Goal: Task Accomplishment & Management: Use online tool/utility

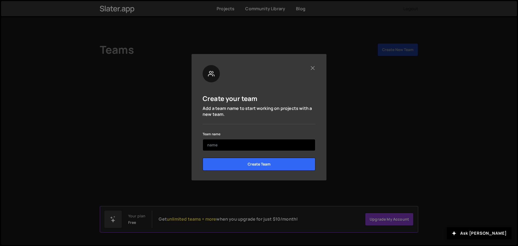
click at [268, 147] on input "text" at bounding box center [259, 145] width 113 height 12
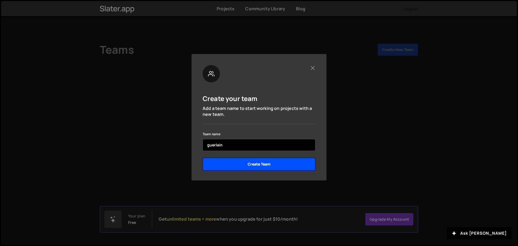
type input "guerlain"
click at [267, 163] on input "Create Team" at bounding box center [259, 164] width 113 height 13
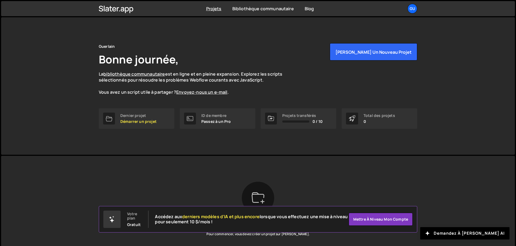
click at [444, 150] on div "Guerlain Bonne journée, La bibliothèque communautaire est en ligne et en pleine…" at bounding box center [258, 85] width 514 height 137
click at [221, 12] on div "Projets Bibliothèque communautaire Blog gu Projets Vos équipes Compte Mise à ni…" at bounding box center [258, 8] width 335 height 15
click at [217, 8] on font "Projets" at bounding box center [213, 9] width 15 height 6
click at [372, 56] on button "[PERSON_NAME] un nouveau projet" at bounding box center [373, 51] width 87 height 17
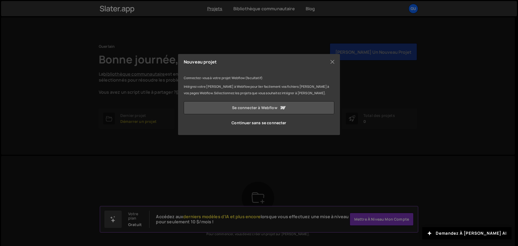
click at [293, 109] on link "Se connecter à Webflow" at bounding box center [259, 107] width 151 height 13
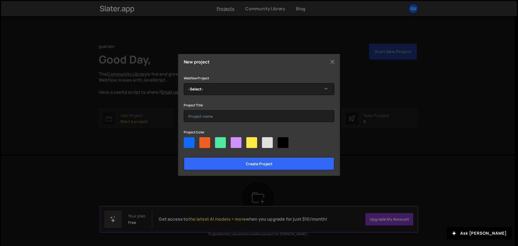
click at [199, 143] on div at bounding box center [259, 143] width 151 height 13
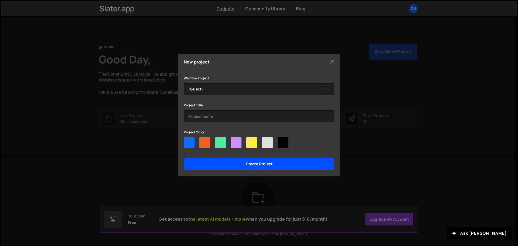
click at [219, 163] on input "Create project" at bounding box center [259, 163] width 151 height 13
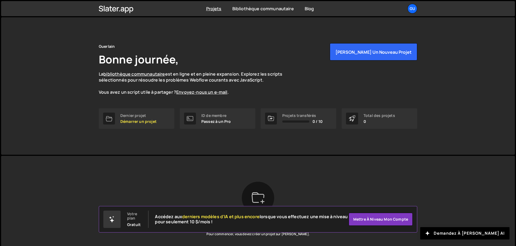
click at [281, 45] on div "Guerlain Bonne journée, La bibliothèque communautaire est en ligne et en pleine…" at bounding box center [258, 69] width 319 height 52
click at [376, 63] on div "Guerlain Bonne journée, La bibliothèque communautaire est en ligne et en pleine…" at bounding box center [258, 69] width 319 height 52
click at [376, 56] on button "Démarrer un nouveau projet" at bounding box center [373, 51] width 87 height 17
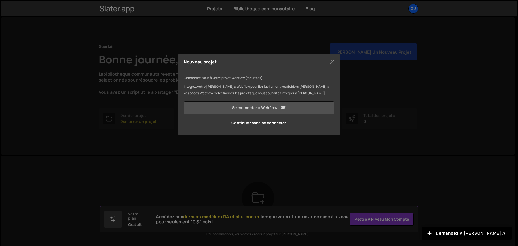
click at [286, 108] on icon at bounding box center [283, 108] width 6 height 6
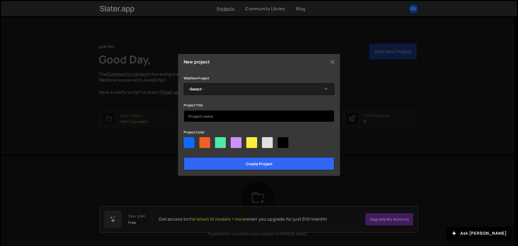
click at [257, 114] on input "text" at bounding box center [259, 116] width 151 height 12
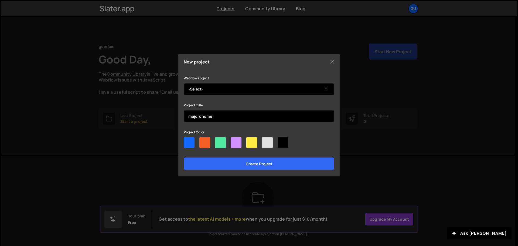
type input "majordhome"
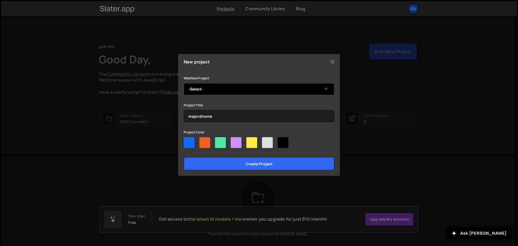
click at [312, 90] on select "-Select- MajordHome" at bounding box center [259, 89] width 151 height 12
select select "68b323e6b2f93665e603313a"
click at [184, 83] on select "-Select- MajordHome" at bounding box center [259, 89] width 151 height 12
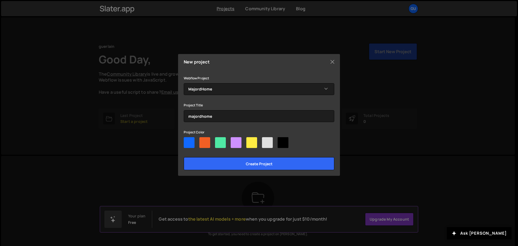
click at [190, 142] on div at bounding box center [189, 142] width 11 height 11
click at [187, 141] on input"] "radio" at bounding box center [186, 139] width 4 height 4
radio input"] "true"
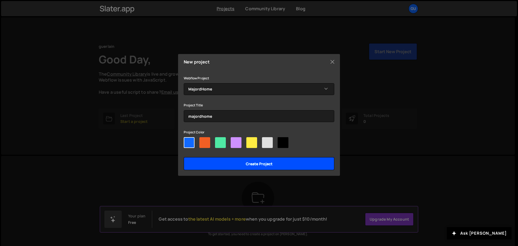
click at [230, 164] on input "Create project" at bounding box center [259, 163] width 151 height 13
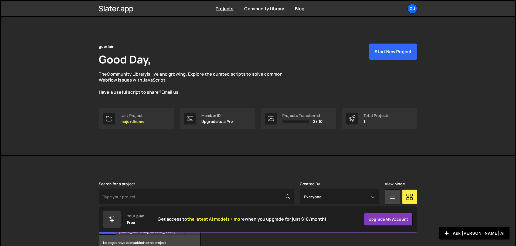
scroll to position [32, 0]
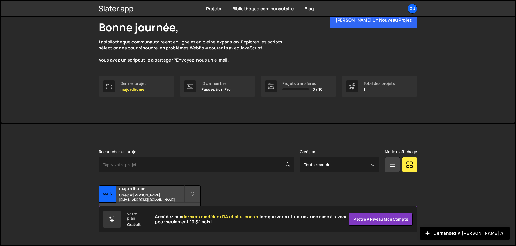
click at [274, 178] on div "Rechercher un projet Créé par Tout le monde sabinefabre@hotmail.com Mode d'affi…" at bounding box center [258, 184] width 319 height 69
drag, startPoint x: 326, startPoint y: 221, endPoint x: 327, endPoint y: 194, distance: 27.0
click at [328, 195] on body "Projets Bibliothèque communautaire Blog gu Projets Vos équipes Compte Mise à ni…" at bounding box center [258, 107] width 516 height 278
click at [233, 201] on div "Projet de transfert Modifier le projet Supprimer le projet mais majordhome Créé…" at bounding box center [258, 202] width 319 height 34
click at [238, 218] on font "derniers modèles d'IA et plus encore" at bounding box center [220, 217] width 77 height 6
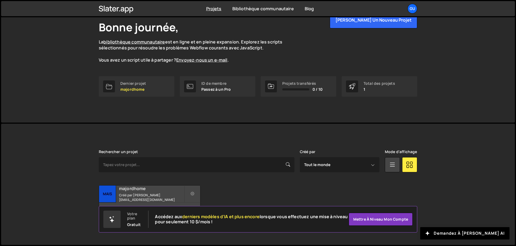
click at [178, 188] on h2 "majordhome" at bounding box center [151, 189] width 65 height 6
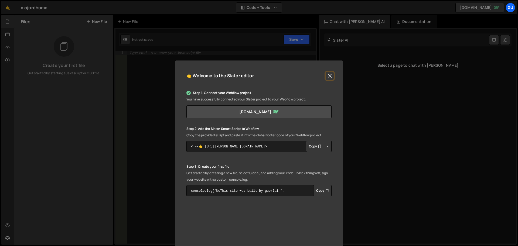
click at [328, 74] on button "Close" at bounding box center [330, 76] width 8 height 8
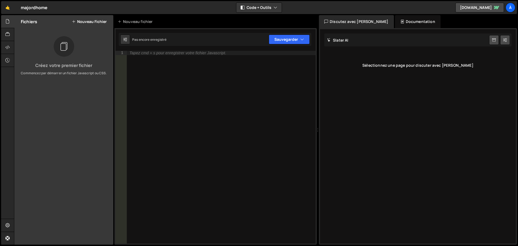
click at [243, 95] on div "Tapez cmd + s pour enregistrer votre fichier Javascript." at bounding box center [221, 151] width 189 height 201
click at [6, 43] on div at bounding box center [7, 47] width 13 height 13
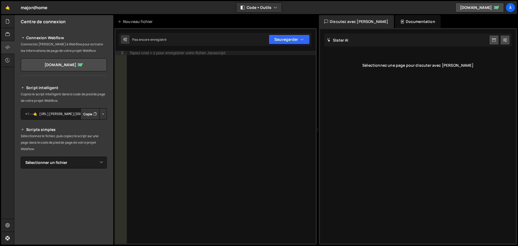
click at [100, 116] on button "Groupe de boutons avec liste déroulante imbriquée" at bounding box center [103, 113] width 8 height 11
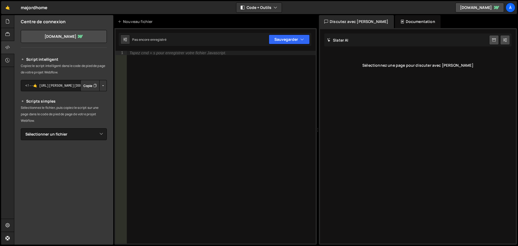
scroll to position [47, 0]
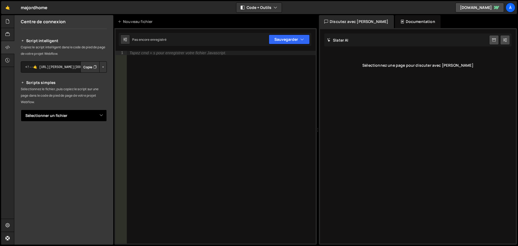
click at [88, 116] on select "Sélectionner un fichier" at bounding box center [64, 116] width 86 height 12
click at [21, 110] on select "Sélectionner un fichier" at bounding box center [64, 116] width 86 height 12
click at [9, 23] on icon at bounding box center [7, 21] width 4 height 6
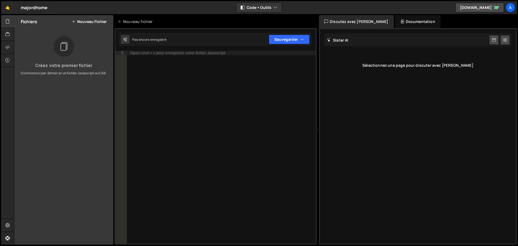
click at [62, 53] on div at bounding box center [64, 46] width 21 height 21
click at [94, 22] on font "Nouveau fichier" at bounding box center [92, 21] width 30 height 5
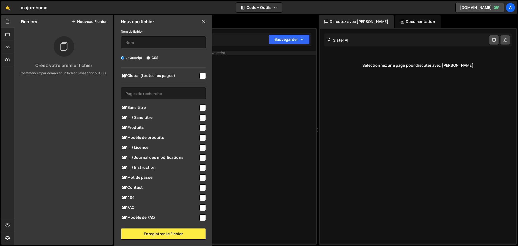
click at [150, 108] on span "Sans titre" at bounding box center [160, 108] width 78 height 6
checkbox input "true"
click at [208, 21] on div "Nouveau fichier" at bounding box center [163, 21] width 98 height 13
click at [203, 20] on icon at bounding box center [204, 22] width 4 height 6
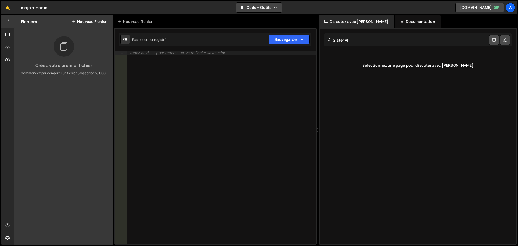
click at [277, 8] on icon "button" at bounding box center [276, 7] width 4 height 5
click at [267, 36] on button "Outils uniquement" at bounding box center [259, 39] width 45 height 10
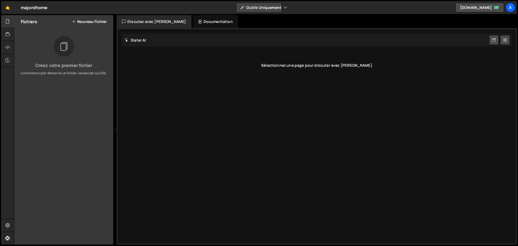
click at [275, 8] on font "Outils uniquement" at bounding box center [264, 7] width 35 height 5
click at [271, 28] on font "Code + Outils" at bounding box center [259, 28] width 25 height 5
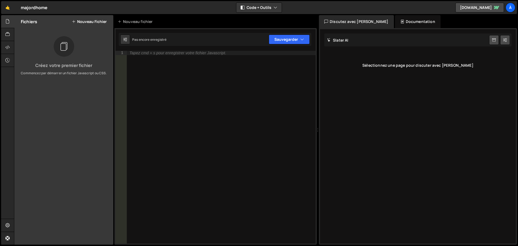
click at [385, 68] on div "Sélectionnez une page pour discuter avec [PERSON_NAME]" at bounding box center [418, 66] width 187 height 22
click at [393, 41] on div "[PERSON_NAME] AI Start new chat" at bounding box center [418, 39] width 187 height 13
click at [295, 43] on button "Sauvegarder" at bounding box center [289, 40] width 41 height 10
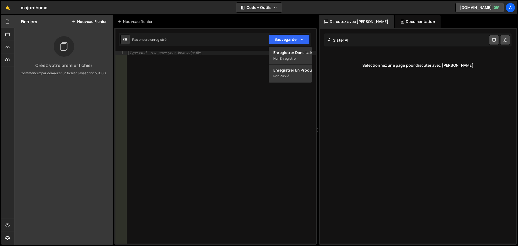
click at [290, 100] on div "Type cmd + s to save your Javascript file." at bounding box center [221, 151] width 189 height 201
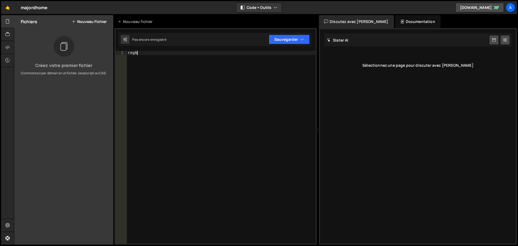
scroll to position [0, 1]
click at [303, 137] on div "Désolé" at bounding box center [221, 151] width 189 height 201
type textarea "regbe"
click at [369, 136] on div "[PERSON_NAME] AI Démarrer une nouvelle discussion Sélectionnez une page pour di…" at bounding box center [418, 136] width 196 height 214
click at [406, 22] on font "Documentation" at bounding box center [420, 21] width 29 height 5
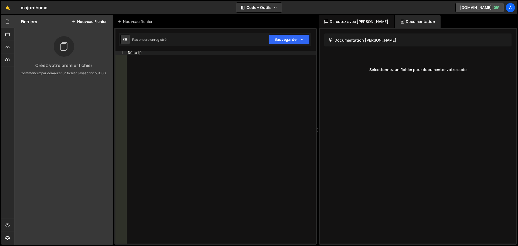
click at [357, 21] on font "Discutez avec [PERSON_NAME]" at bounding box center [359, 21] width 59 height 5
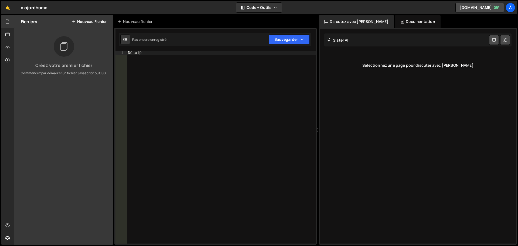
click at [364, 38] on div "[PERSON_NAME] AI Démarrer une nouvelle discussion" at bounding box center [418, 39] width 187 height 13
click at [508, 37] on button at bounding box center [506, 40] width 10 height 10
select select "chat"
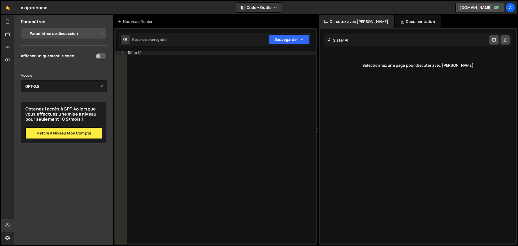
click at [456, 70] on div "Sélectionnez une page pour discuter avec [PERSON_NAME]" at bounding box center [418, 66] width 187 height 22
click at [96, 88] on select "Sélectionnez le modèle GPT-3.5 GPT-4o mini GPT-4o (Pro) GPT-4.1 (Pro)" at bounding box center [64, 86] width 86 height 12
click at [21, 80] on select "Sélectionnez le modèle GPT-3.5 GPT-4o mini GPT-4o (Pro) GPT-4.1 (Pro)" at bounding box center [64, 86] width 86 height 12
click at [96, 84] on select "Sélectionnez le modèle GPT-3.5 GPT-4o mini GPT-4o (Pro) GPT-4.1 (Pro)" at bounding box center [64, 86] width 86 height 12
select select "gpt-3.5-turbo"
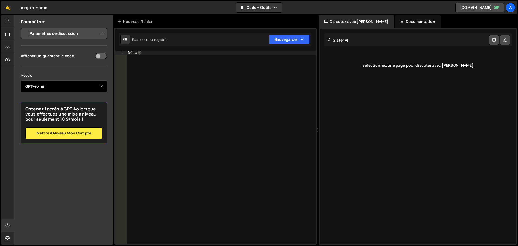
click at [21, 80] on select "Sélectionnez le modèle GPT-3.5 GPT-4o mini GPT-4o (Pro) GPT-4.1 (Pro)" at bounding box center [64, 86] width 86 height 12
click at [194, 105] on div "Désolé" at bounding box center [221, 151] width 189 height 201
click at [101, 55] on input "checkbox" at bounding box center [101, 56] width 12 height 6
checkbox input "false"
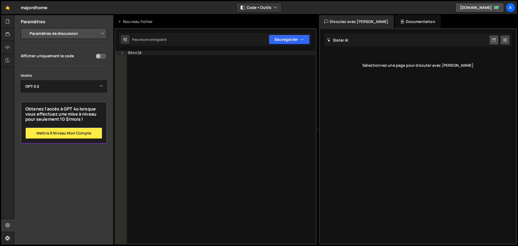
click at [102, 33] on select "Paramètres du projet Paramètres de l'éditeur de code Paramètres de discussion" at bounding box center [64, 34] width 79 height 12
click at [25, 28] on select "Paramètres du projet Paramètres de l'éditeur de code Paramètres de discussion" at bounding box center [64, 34] width 79 height 12
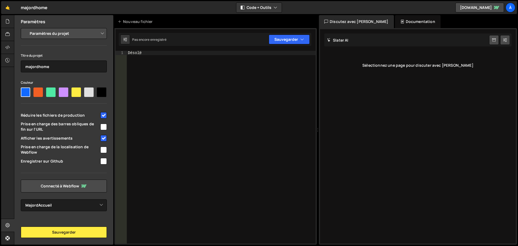
click at [96, 37] on select "Paramètres du projet Paramètres de l'éditeur de code Paramètres de discussion" at bounding box center [64, 34] width 79 height 12
click at [25, 28] on select "Paramètres du projet Paramètres de l'éditeur de code Paramètres de discussion" at bounding box center [64, 34] width 79 height 12
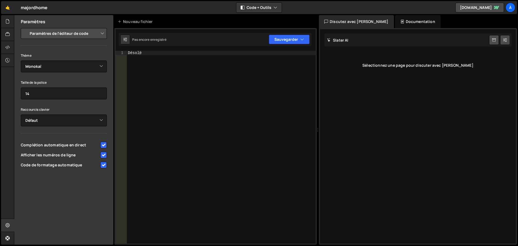
click at [99, 34] on select "Paramètres du projet Paramètres de l'éditeur de code Paramètres de discussion" at bounding box center [64, 34] width 79 height 12
select select "chat"
click at [25, 28] on select "Paramètres du projet Paramètres de l'éditeur de code Paramètres de discussion" at bounding box center [64, 34] width 79 height 12
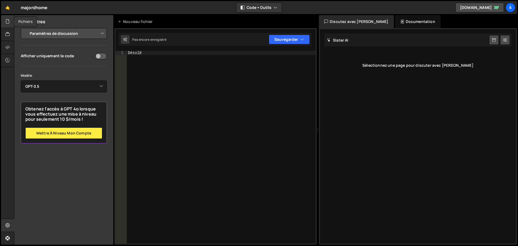
click at [12, 26] on div at bounding box center [7, 21] width 13 height 13
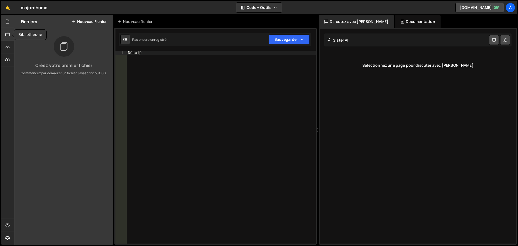
click at [9, 33] on icon at bounding box center [7, 34] width 4 height 6
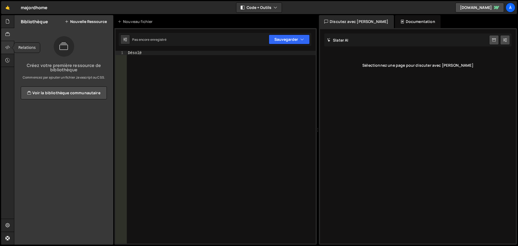
click at [9, 45] on icon at bounding box center [7, 47] width 4 height 6
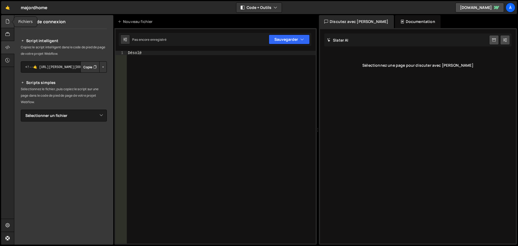
click at [11, 17] on div at bounding box center [7, 21] width 13 height 13
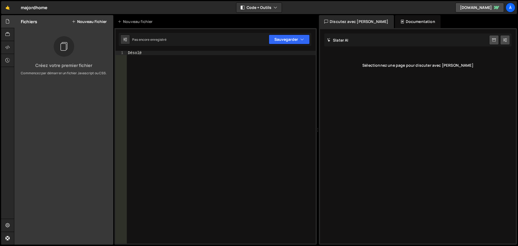
click at [77, 22] on button "Nouveau fichier" at bounding box center [89, 21] width 35 height 4
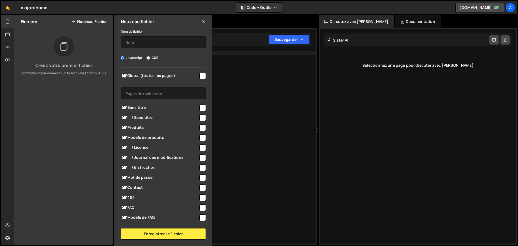
click at [193, 107] on span "Sans titre" at bounding box center [160, 108] width 78 height 6
checkbox input "true"
click at [177, 234] on font "Enregistrer le fichier" at bounding box center [163, 233] width 39 height 5
click at [224, 72] on div "Désolé" at bounding box center [221, 151] width 189 height 201
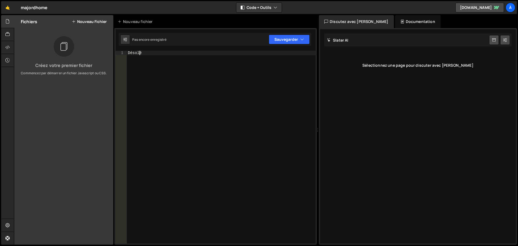
click at [425, 58] on div "Sélectionnez une page pour discuter avec [PERSON_NAME]" at bounding box center [418, 66] width 187 height 22
click at [144, 19] on font "Nouveau fichier" at bounding box center [137, 21] width 29 height 5
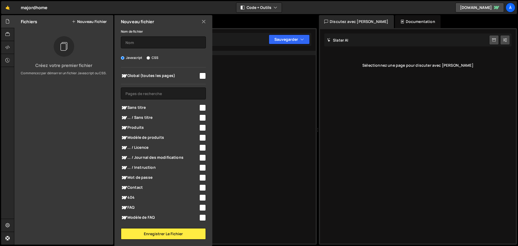
click at [152, 57] on font "CSS" at bounding box center [155, 57] width 7 height 5
click at [150, 57] on input "CSS" at bounding box center [149, 58] width 4 height 4
radio input "true"
click at [200, 23] on div "Nouveau fichier" at bounding box center [163, 21] width 98 height 13
click at [203, 21] on icon at bounding box center [204, 22] width 4 height 6
